Goal: Transaction & Acquisition: Book appointment/travel/reservation

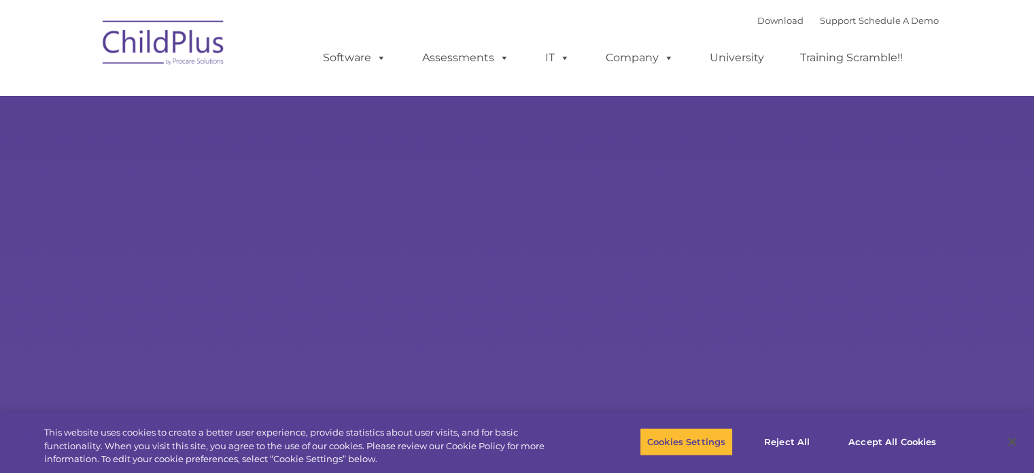
select select "MEDIUM"
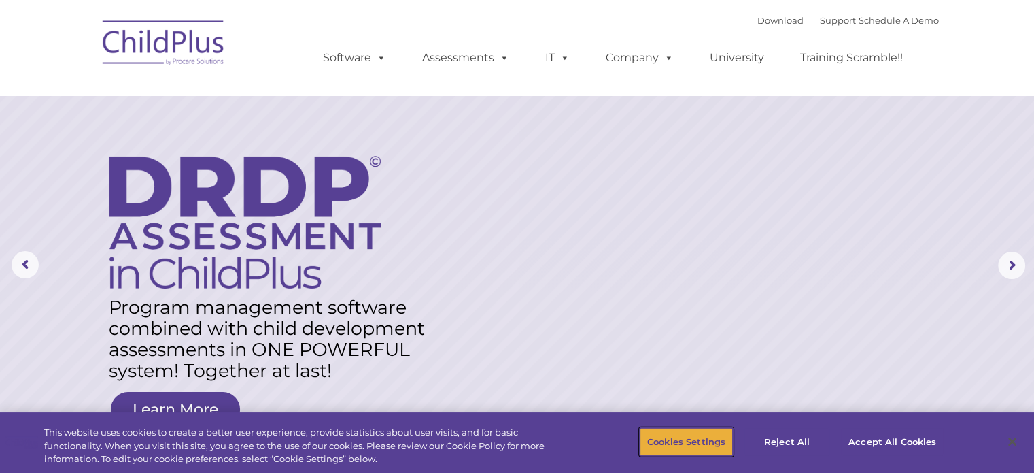
click at [695, 440] on button "Cookies Settings" at bounding box center [686, 441] width 93 height 29
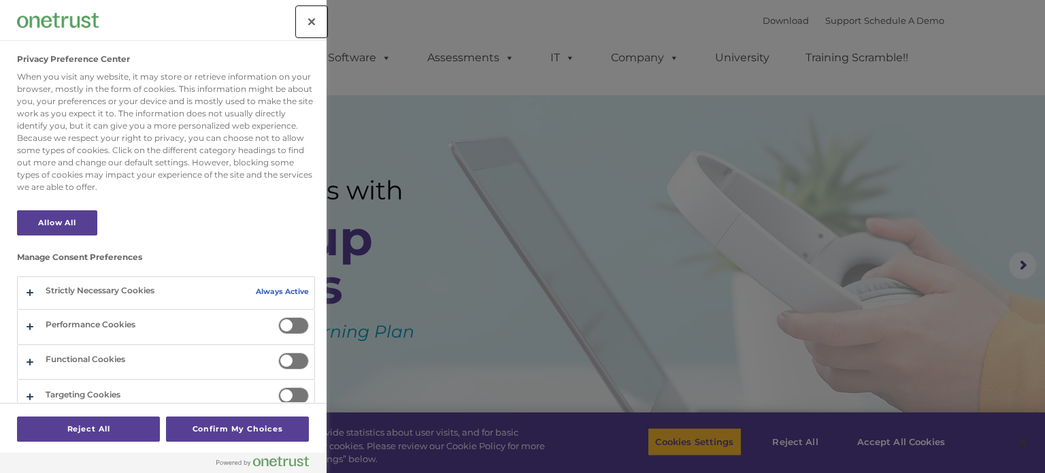
click at [305, 21] on button "Close" at bounding box center [312, 22] width 30 height 30
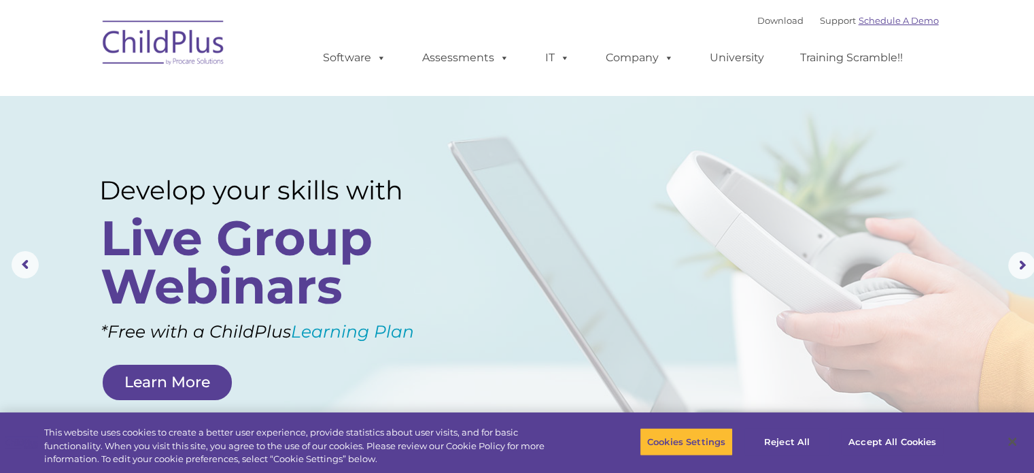
click at [870, 24] on link "Schedule A Demo" at bounding box center [899, 20] width 80 height 11
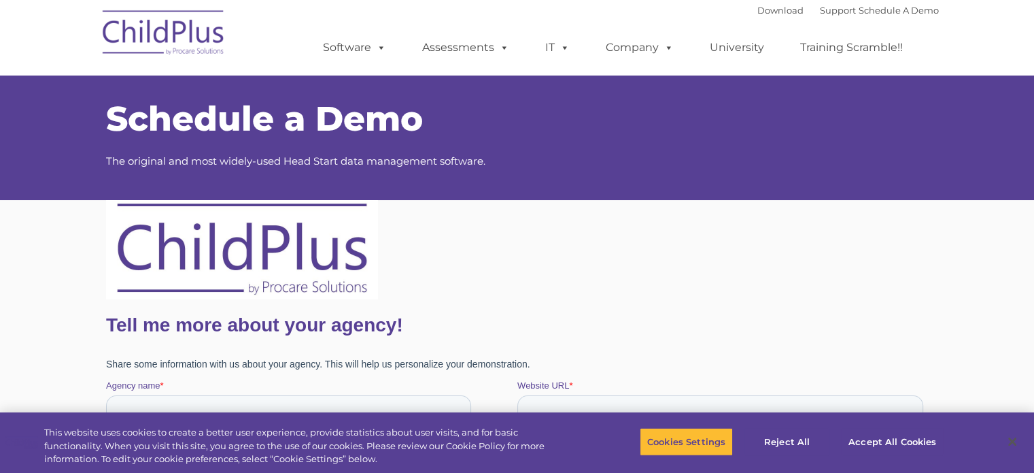
click at [182, 40] on img at bounding box center [164, 35] width 136 height 68
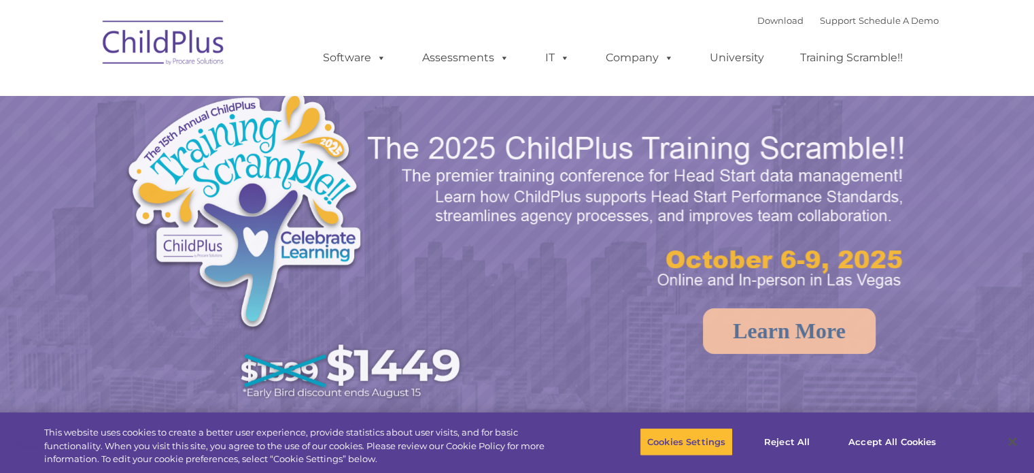
select select "MEDIUM"
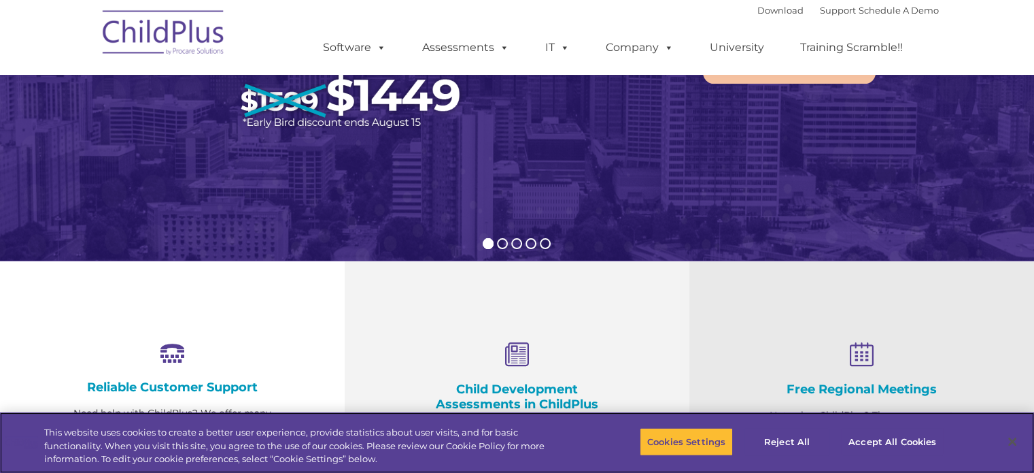
scroll to position [275, 0]
